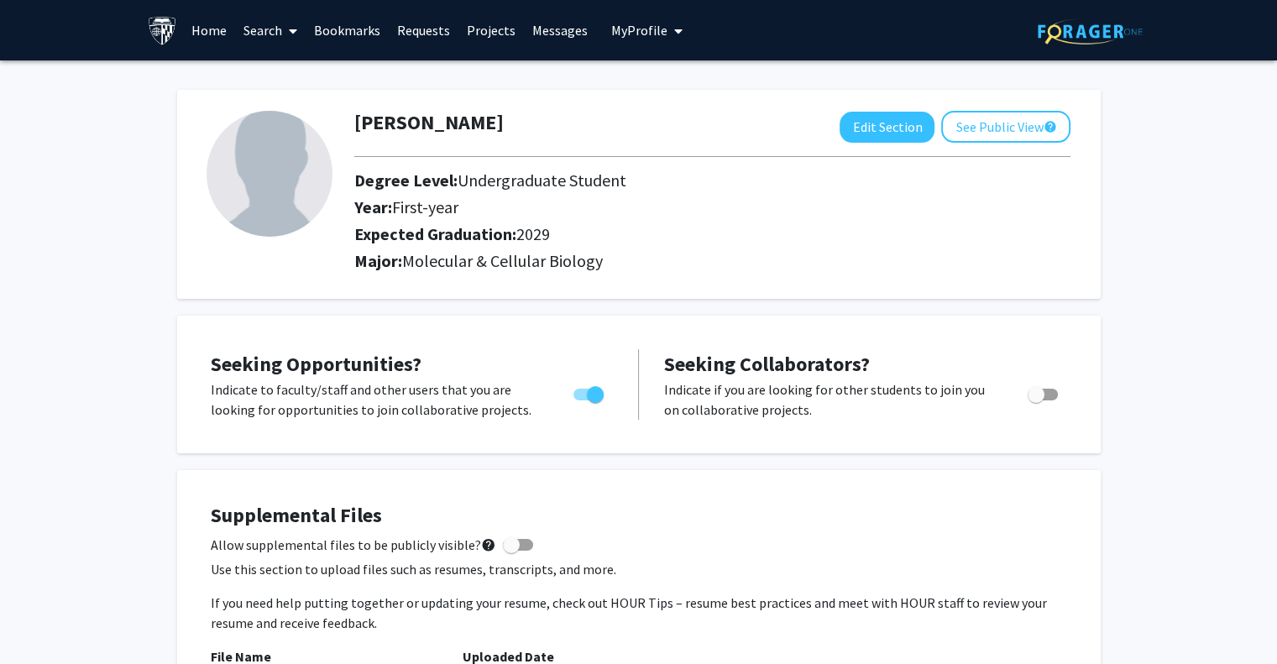
click at [261, 33] on link "Search" at bounding box center [270, 30] width 70 height 59
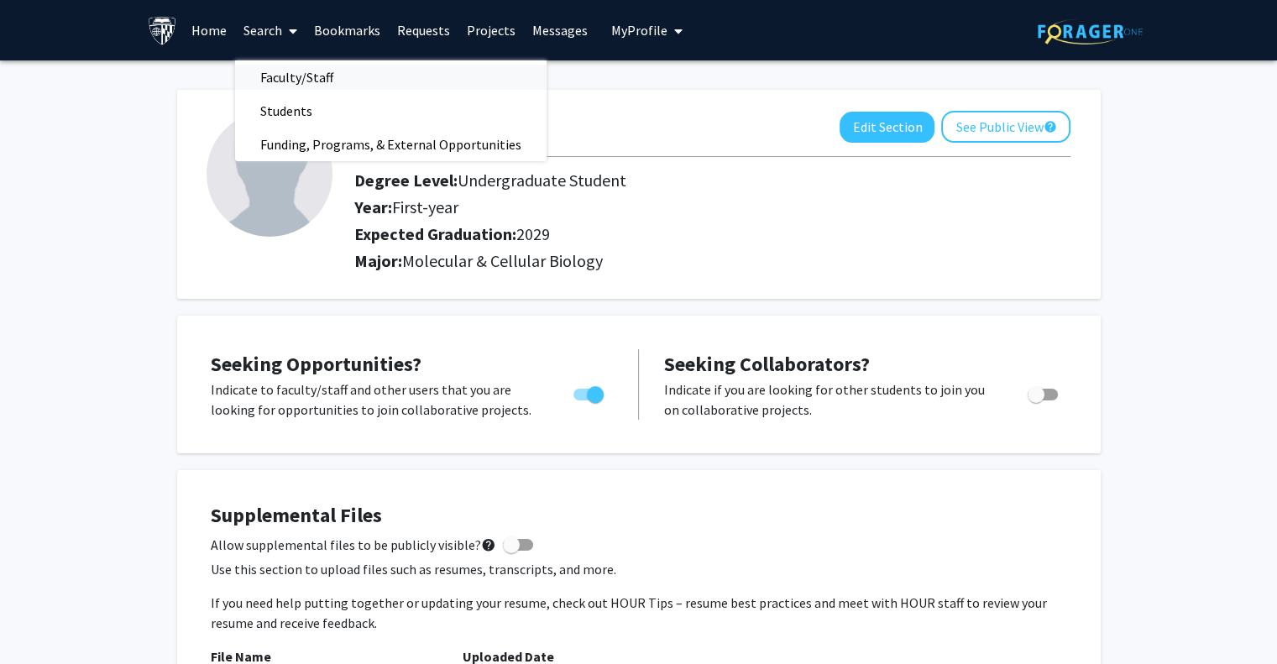
click at [288, 81] on span "Faculty/Staff" at bounding box center [296, 77] width 123 height 34
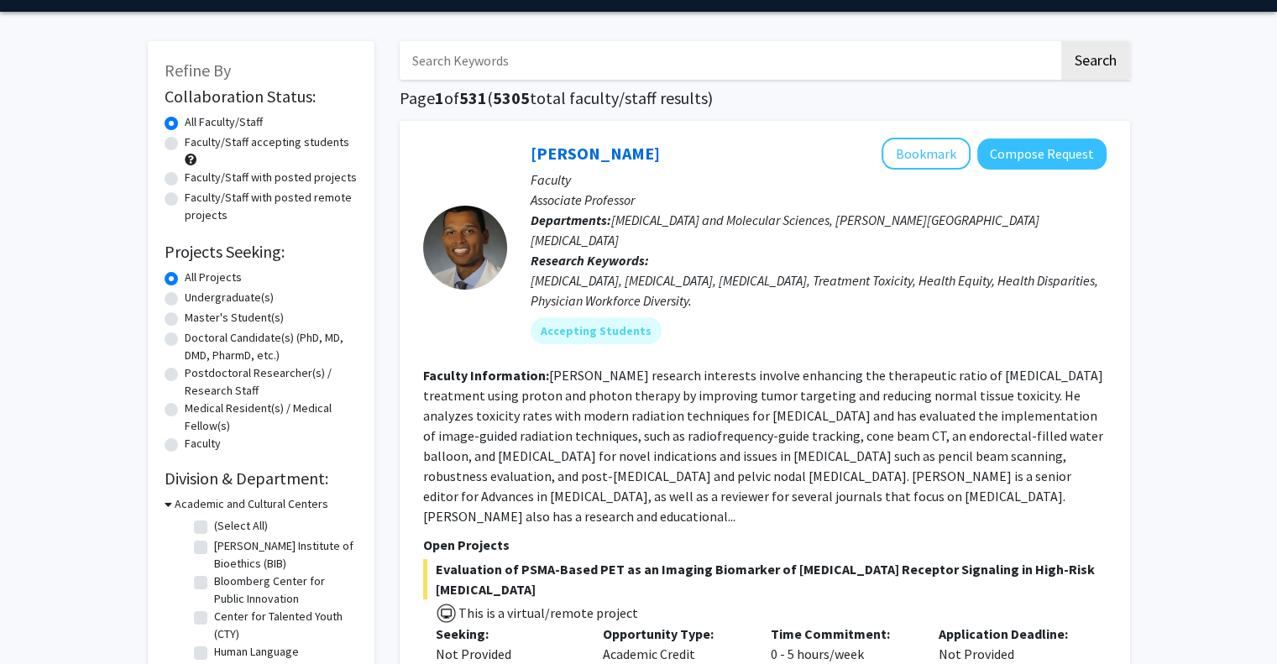
scroll to position [54, 0]
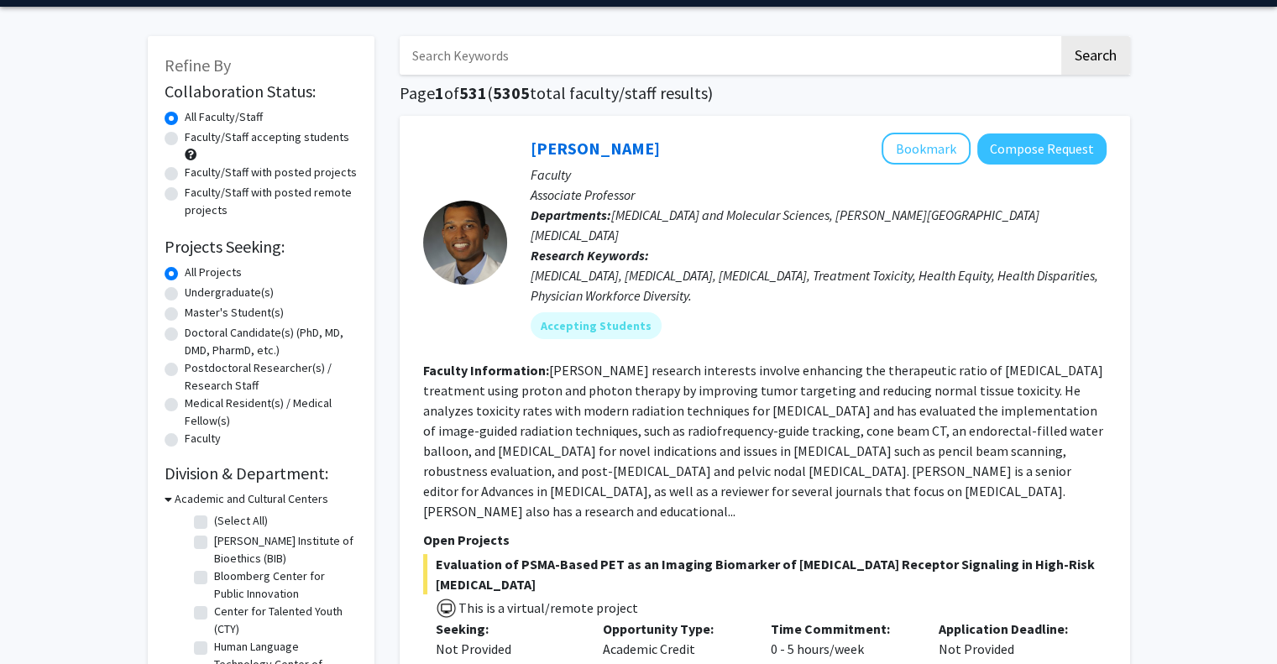
click at [242, 296] on label "Undergraduate(s)" at bounding box center [229, 293] width 89 height 18
click at [196, 295] on input "Undergraduate(s)" at bounding box center [190, 289] width 11 height 11
radio input "true"
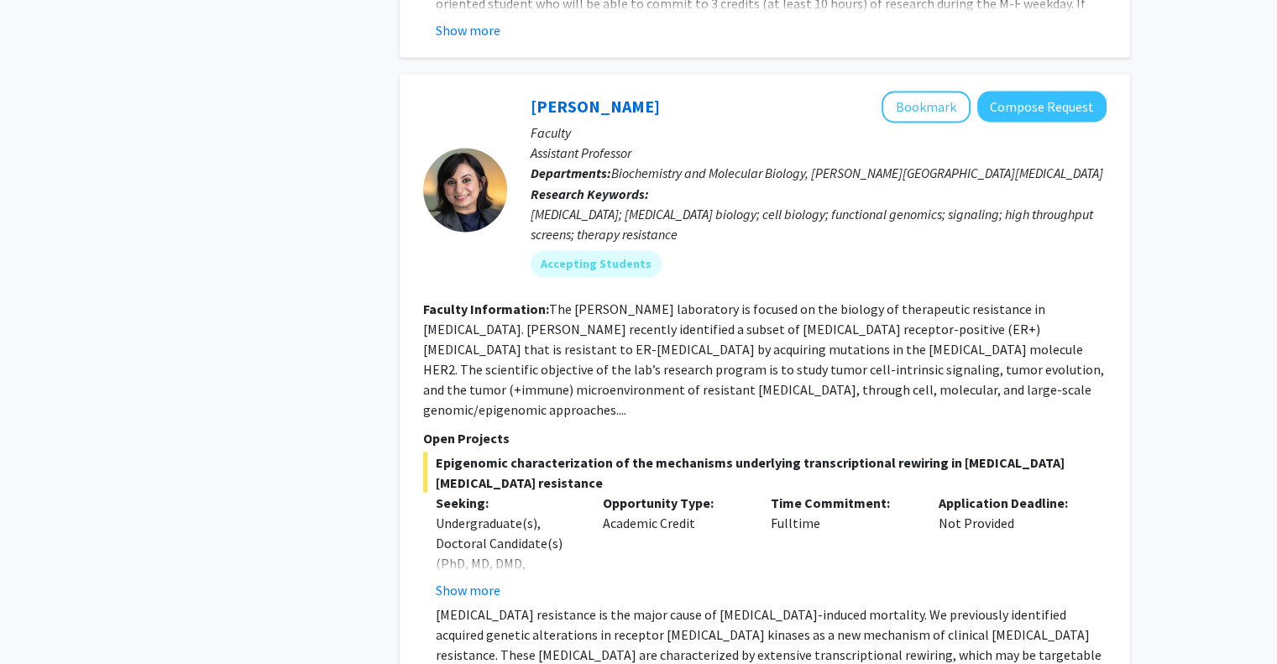
scroll to position [2996, 0]
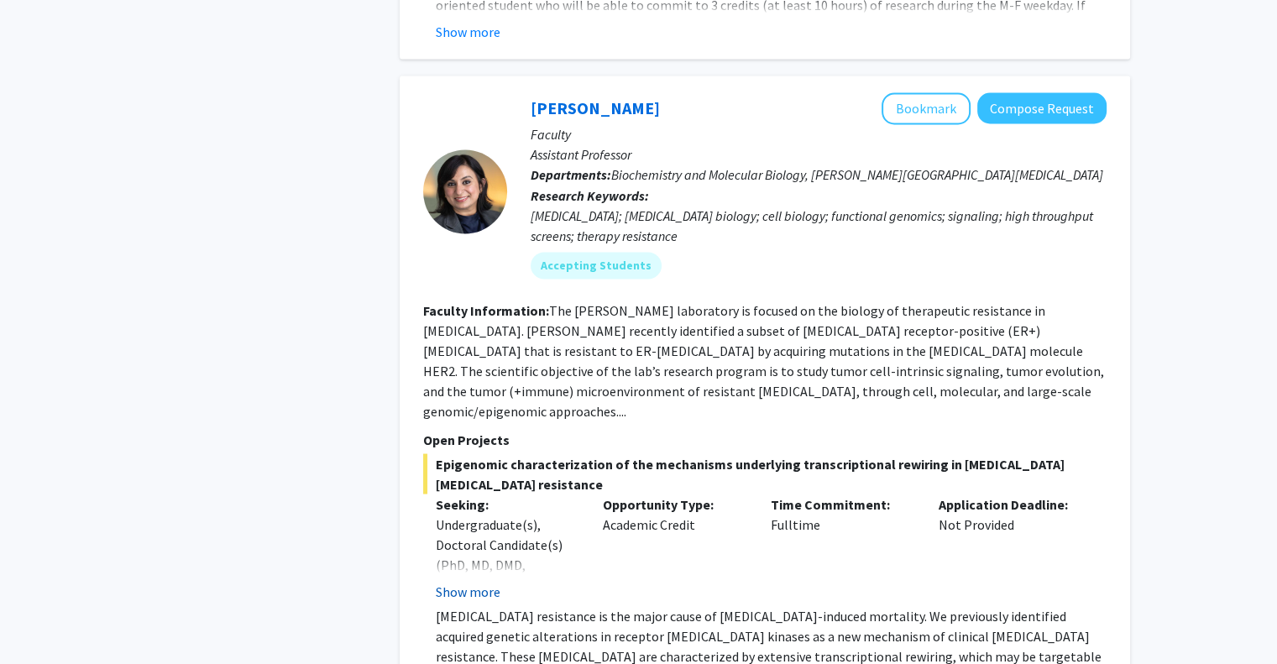
click at [476, 581] on button "Show more" at bounding box center [468, 591] width 65 height 20
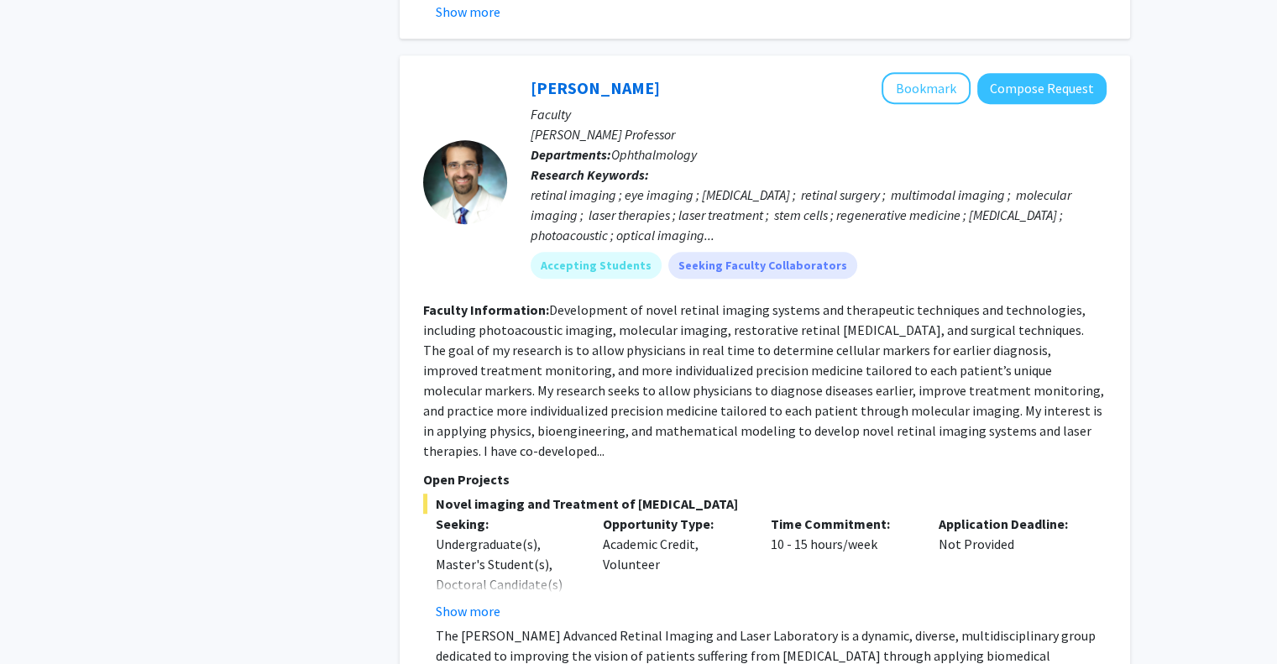
scroll to position [7332, 0]
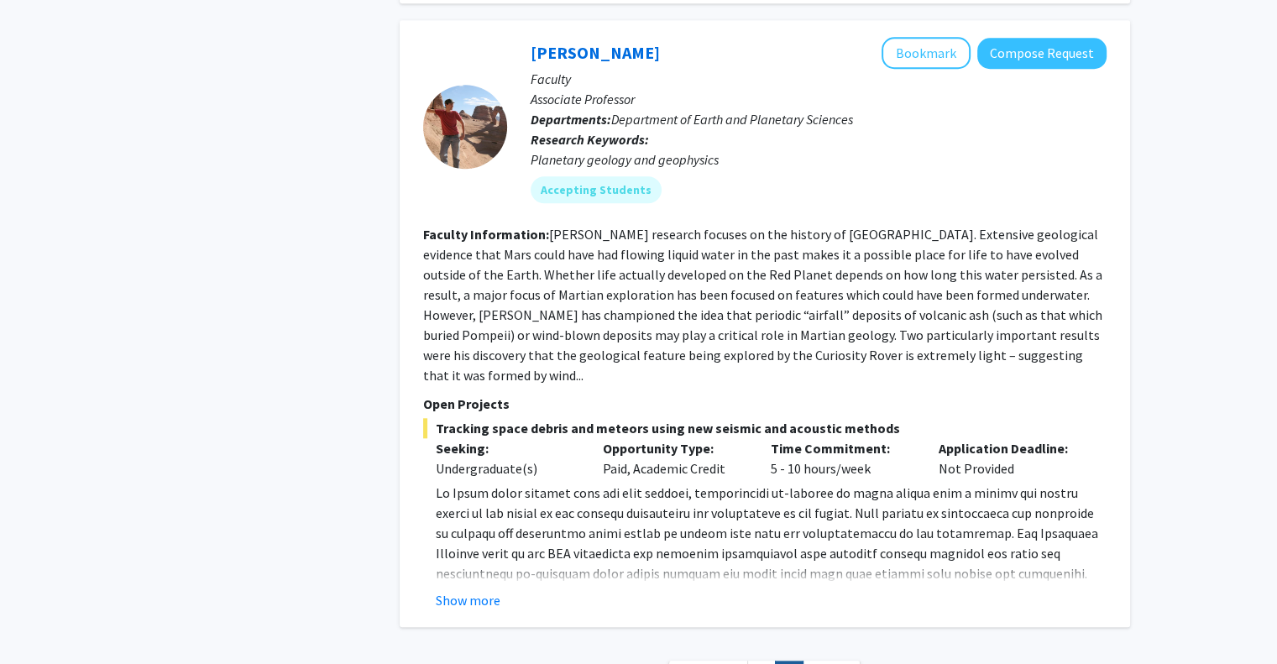
scroll to position [1650, 0]
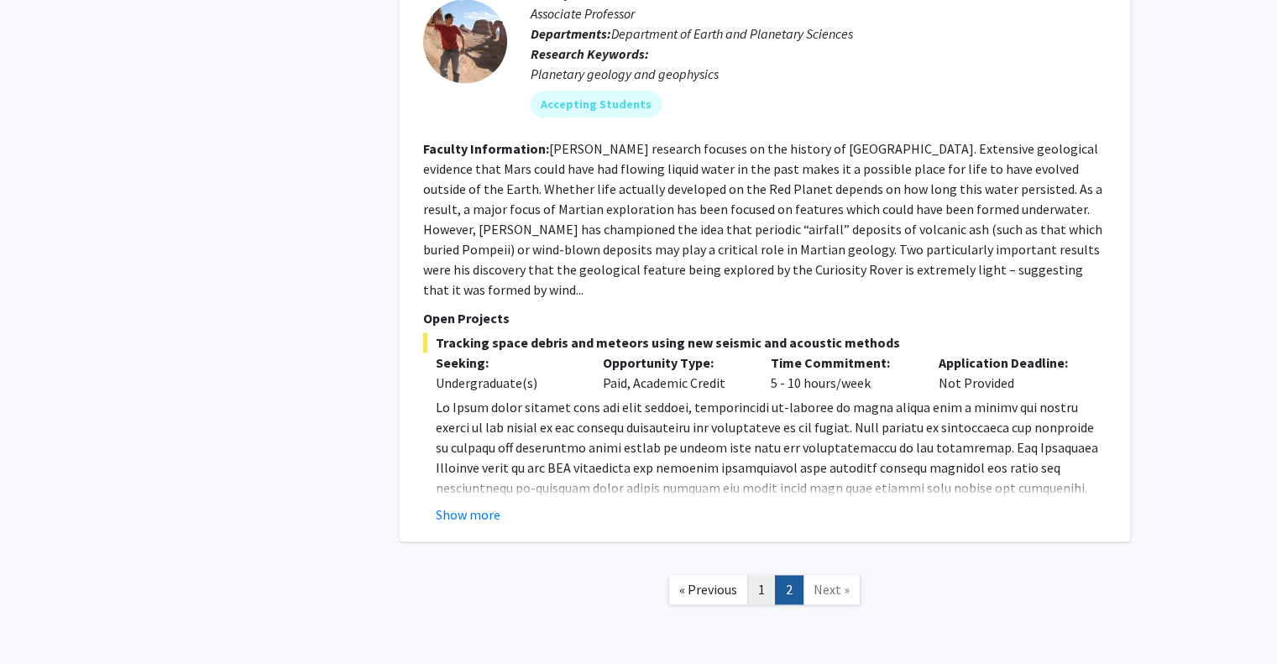
click at [755, 575] on link "1" at bounding box center [761, 589] width 29 height 29
